Goal: Task Accomplishment & Management: Manage account settings

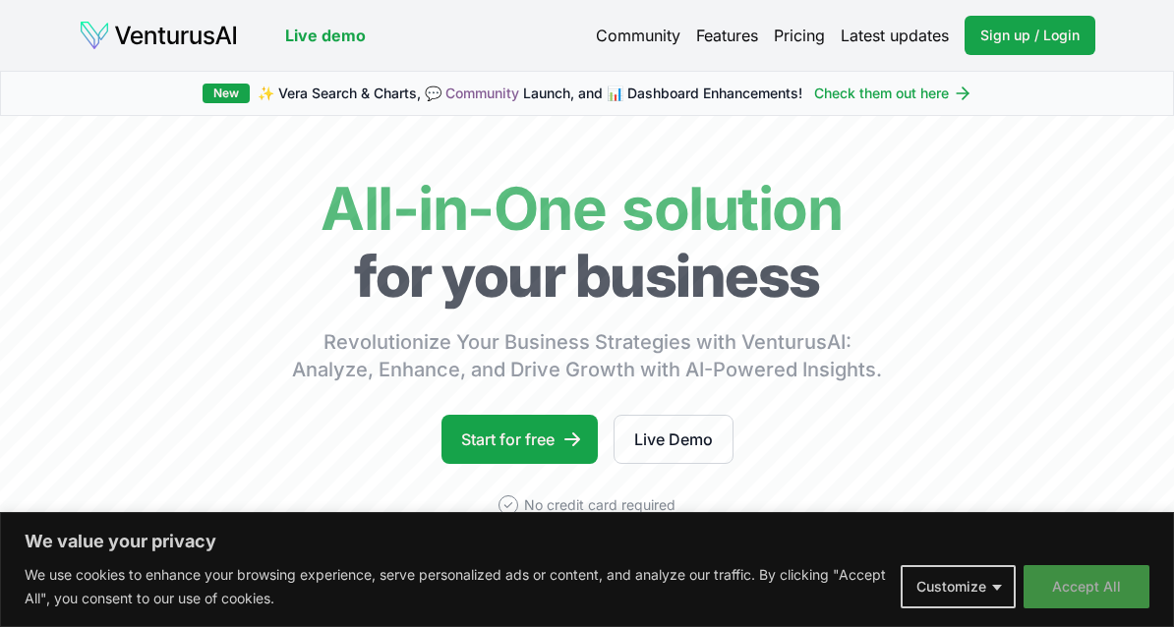
click at [1117, 576] on button "Accept All" at bounding box center [1086, 586] width 126 height 43
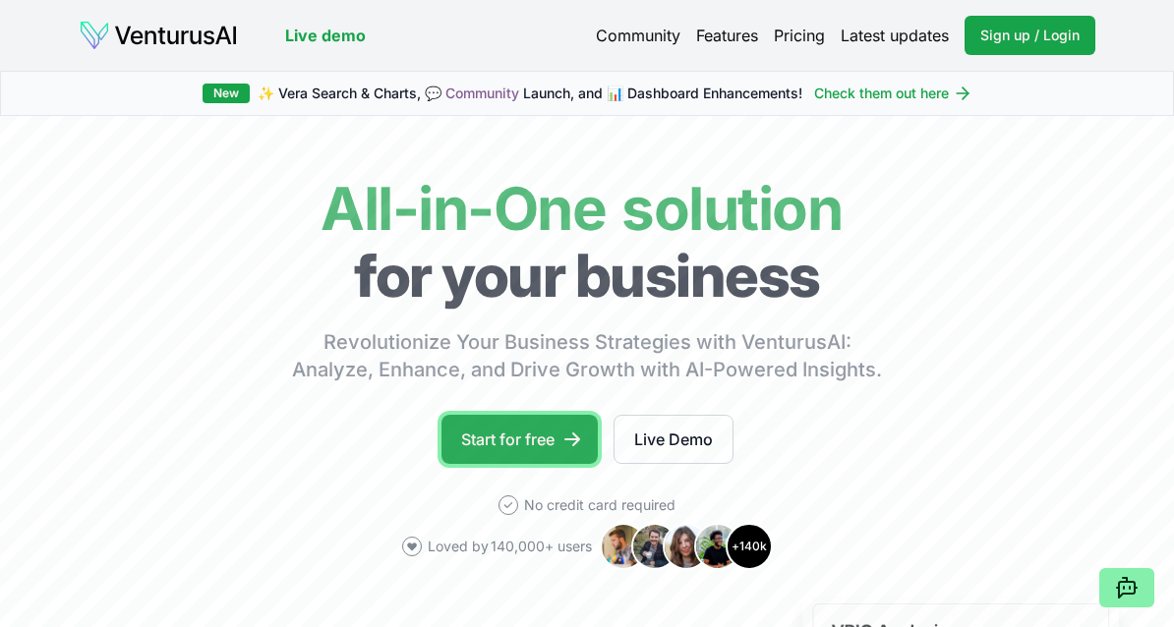
click at [576, 443] on icon at bounding box center [572, 440] width 20 height 20
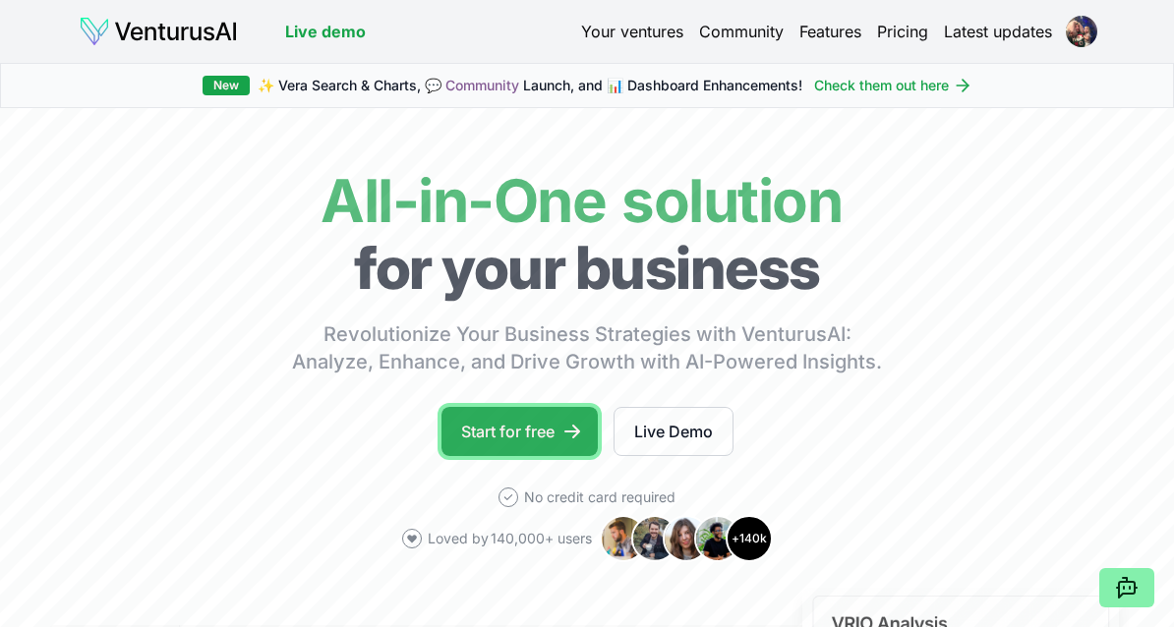
click at [534, 425] on link "Start for free" at bounding box center [519, 431] width 156 height 49
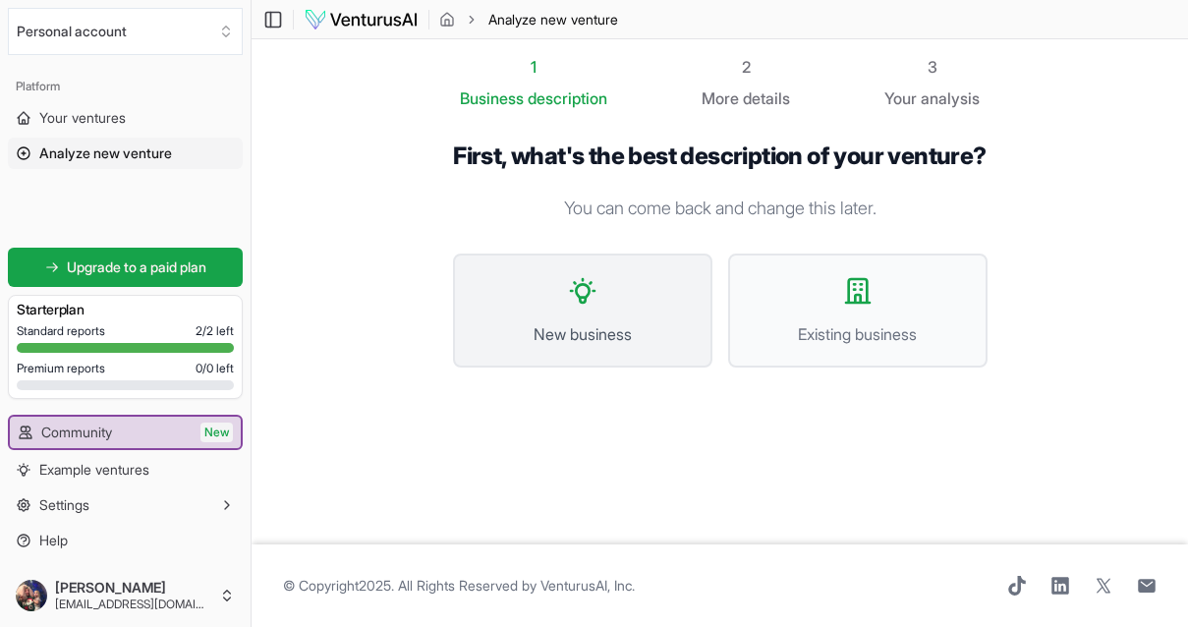
click at [635, 320] on button "New business" at bounding box center [583, 311] width 260 height 114
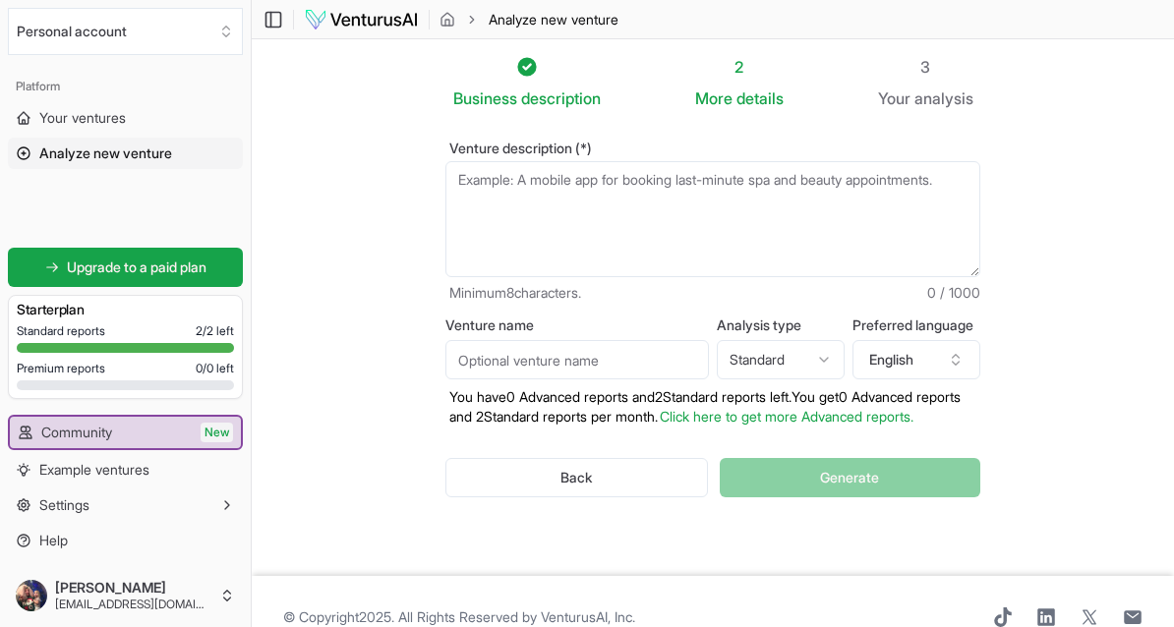
scroll to position [51, 0]
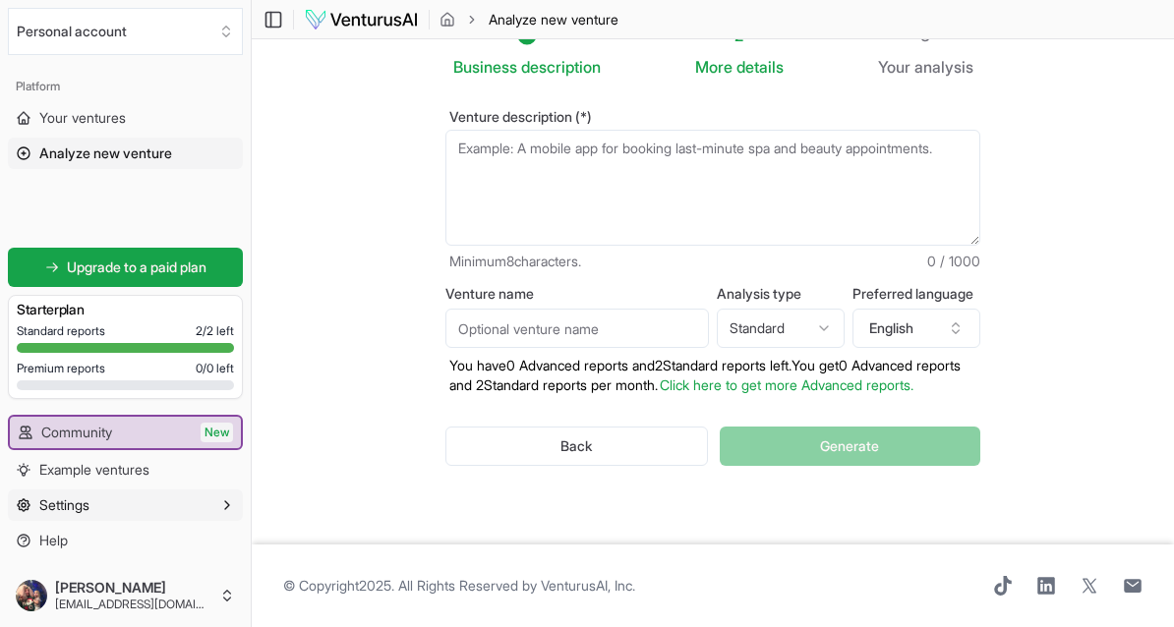
click at [93, 508] on button "Settings" at bounding box center [125, 505] width 235 height 31
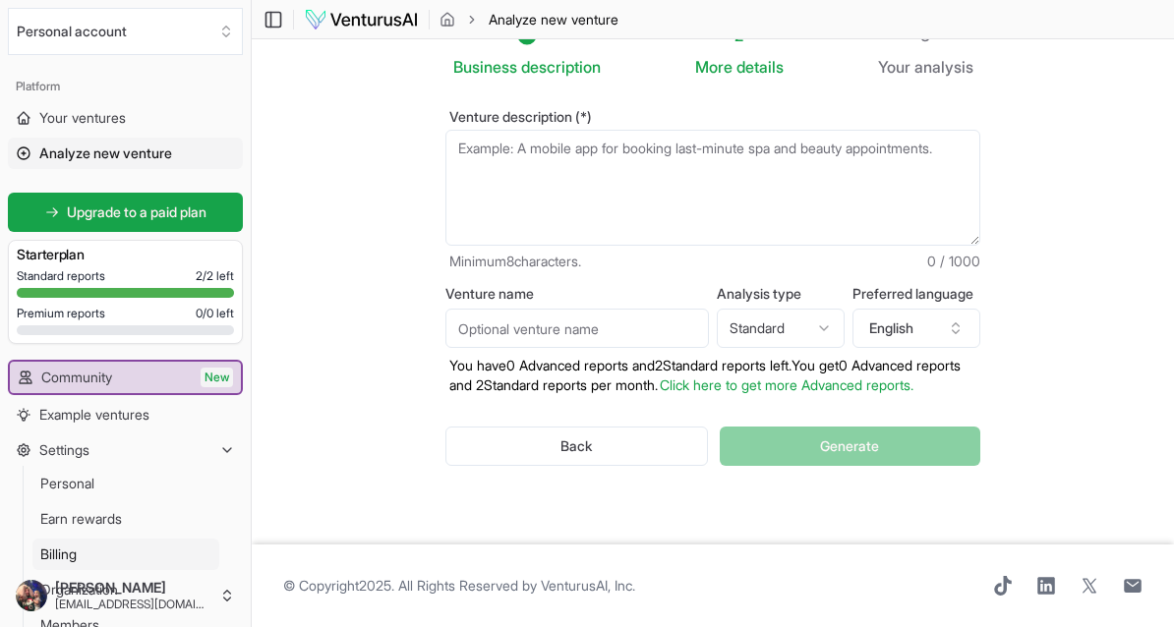
click at [87, 555] on link "Billing" at bounding box center [125, 554] width 187 height 31
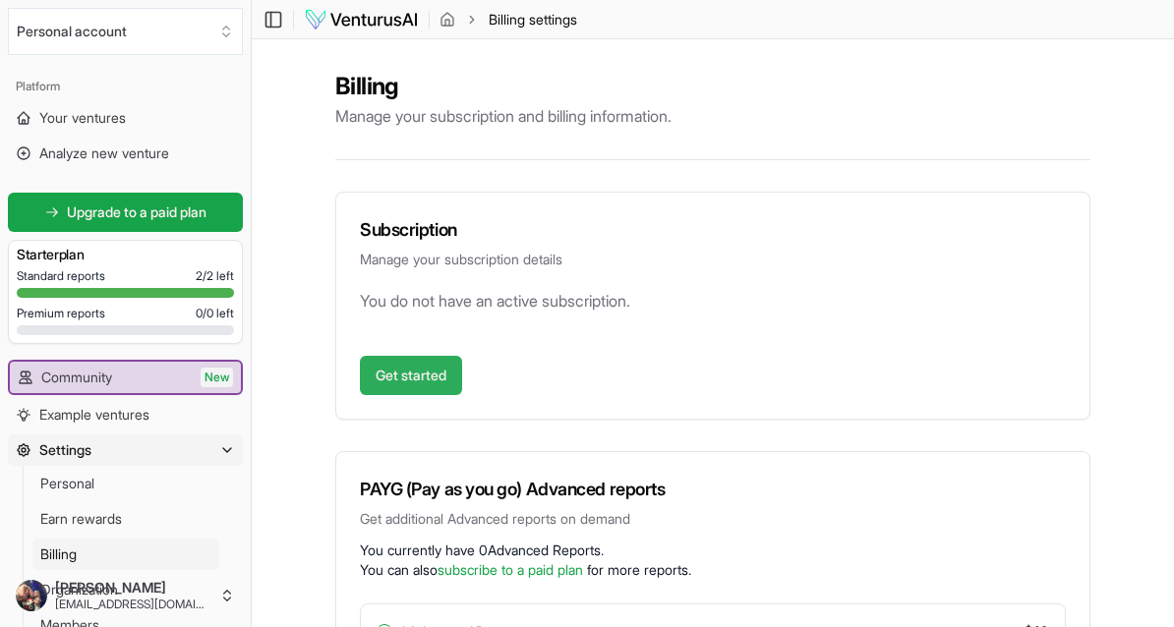
click at [411, 390] on link "Get started" at bounding box center [411, 375] width 102 height 39
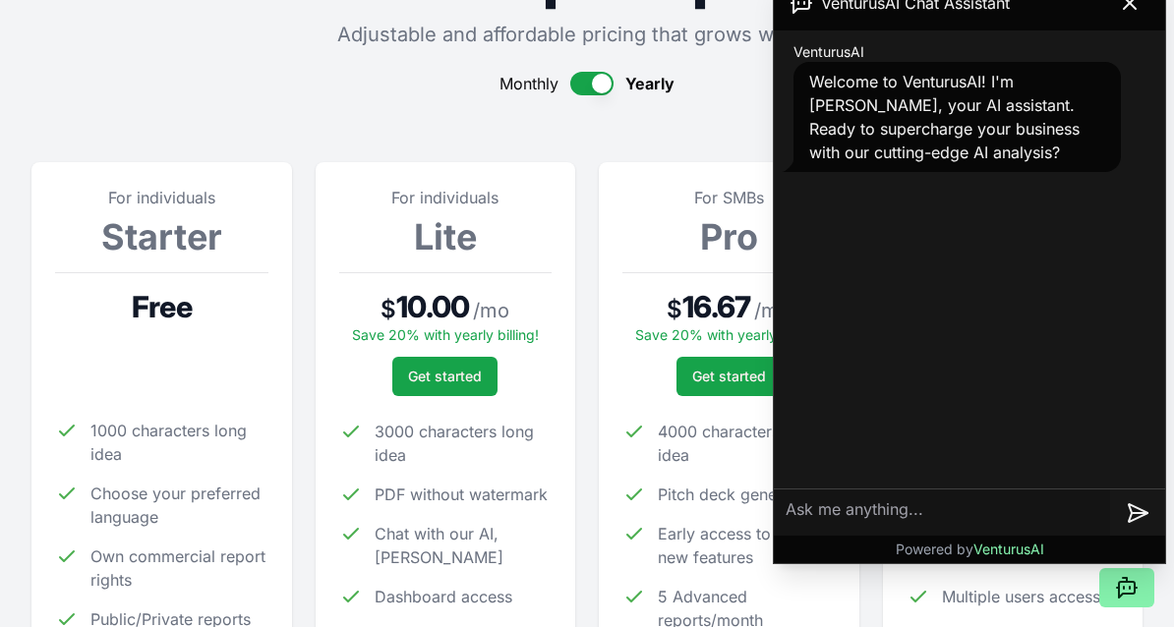
scroll to position [153, 0]
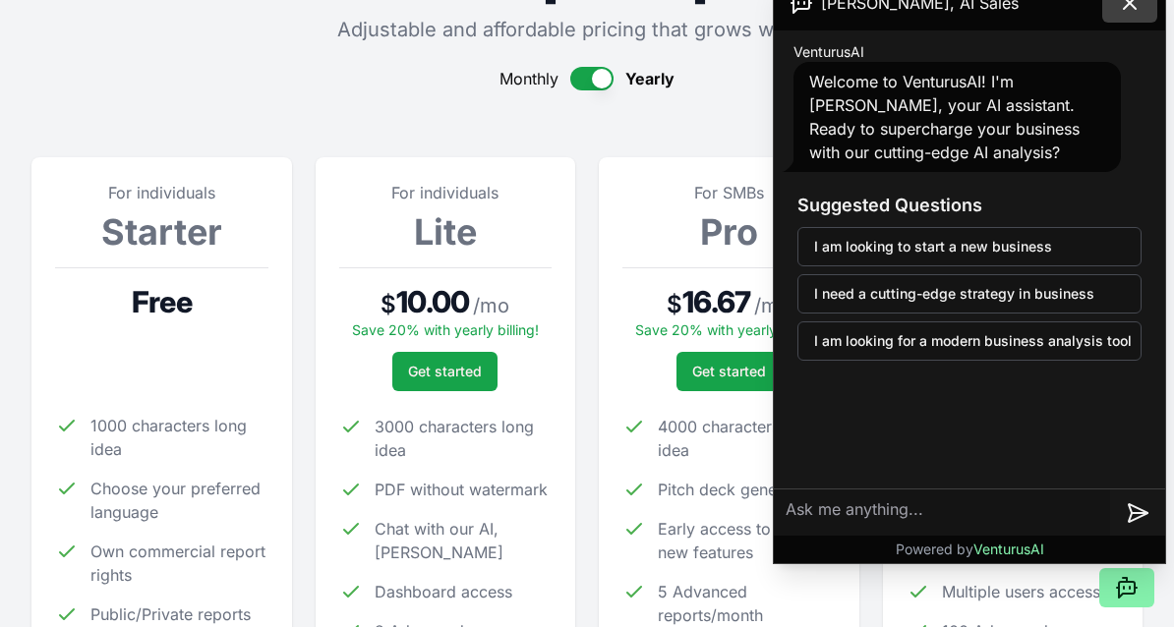
click at [1134, 3] on icon at bounding box center [1130, 3] width 24 height 24
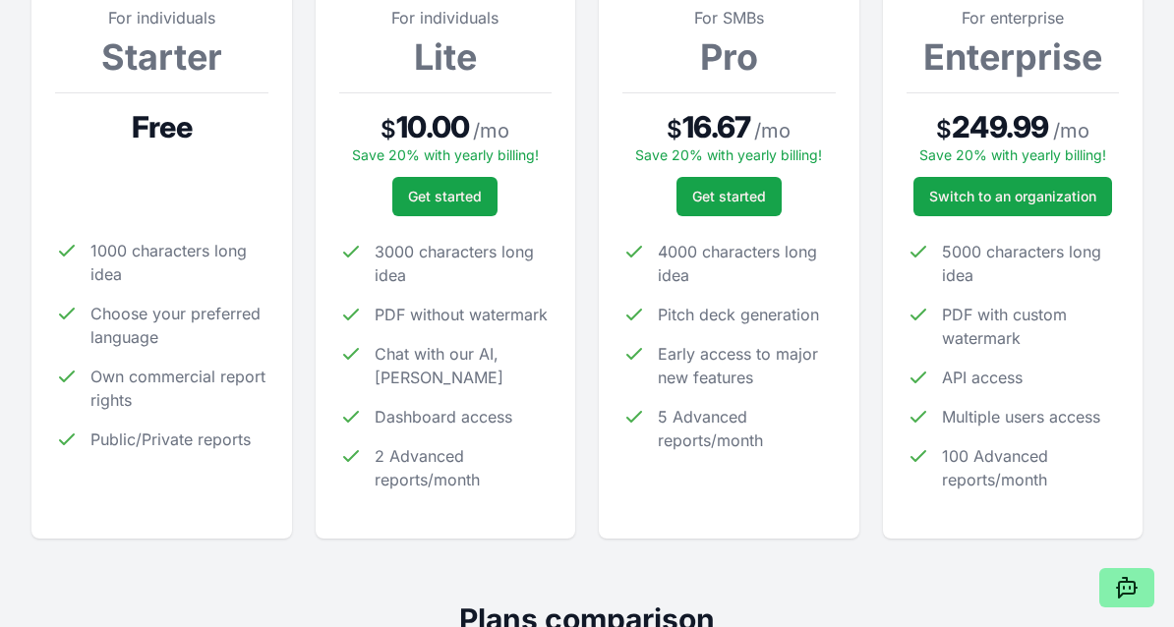
scroll to position [0, 0]
